Goal: Task Accomplishment & Management: Manage account settings

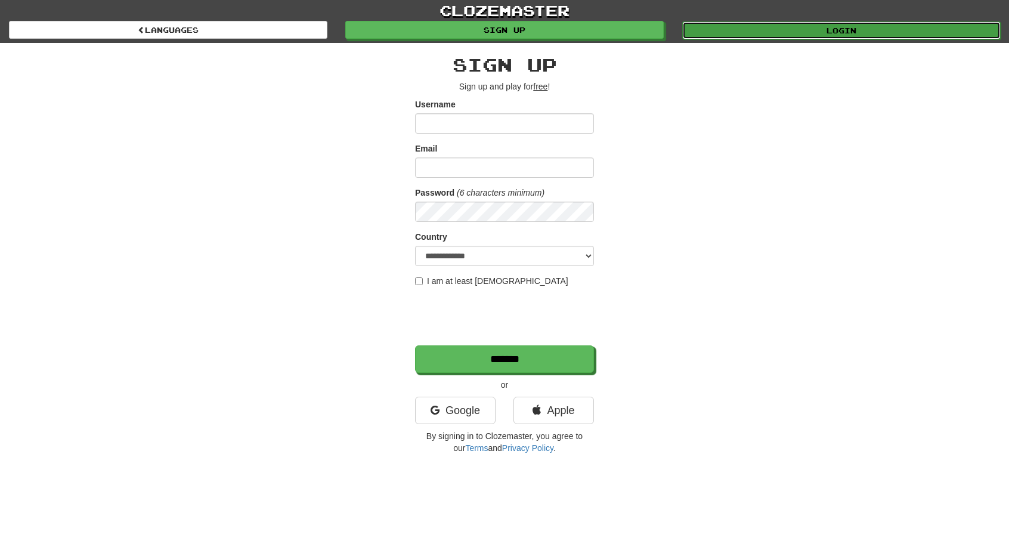
click at [609, 28] on link "Login" at bounding box center [841, 30] width 318 height 18
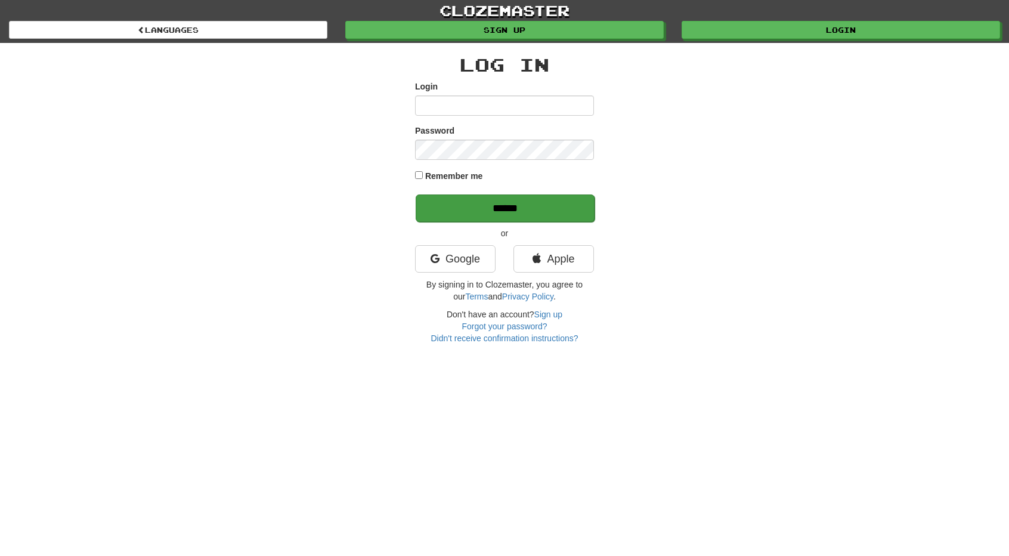
type input "**********"
click at [502, 200] on input "******" at bounding box center [504, 207] width 179 height 27
